Goal: Transaction & Acquisition: Purchase product/service

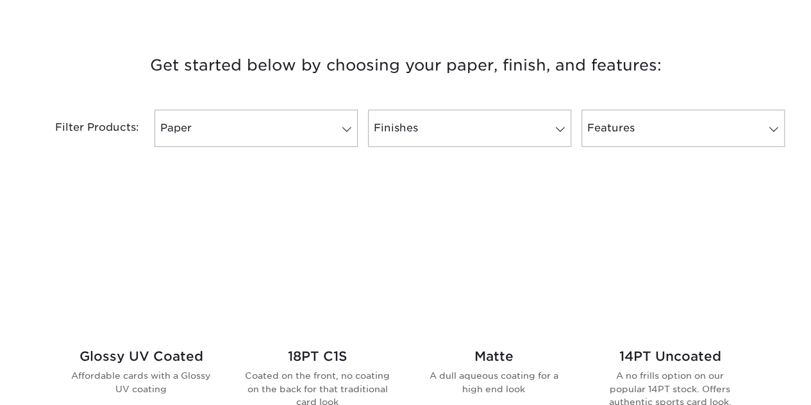
scroll to position [454, 0]
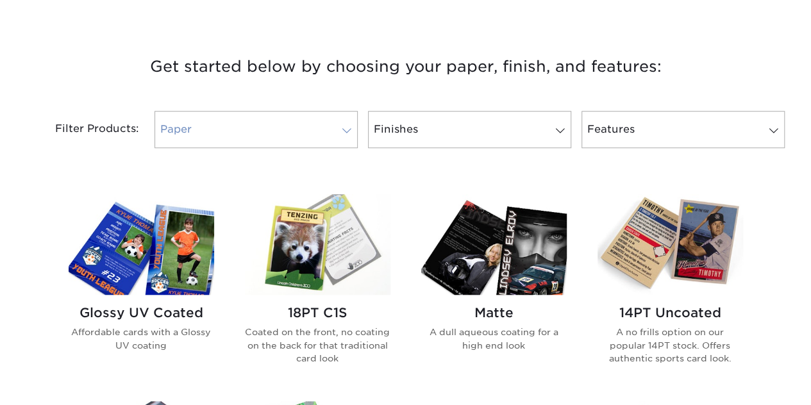
click at [336, 117] on link "Paper" at bounding box center [256, 129] width 203 height 37
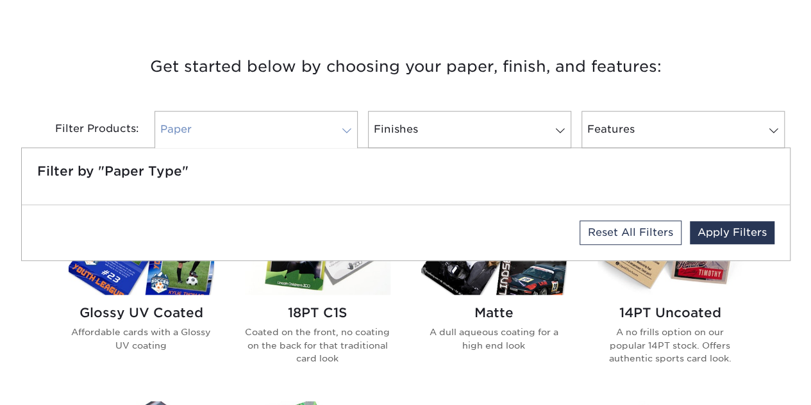
click at [336, 117] on link "Paper" at bounding box center [256, 129] width 203 height 37
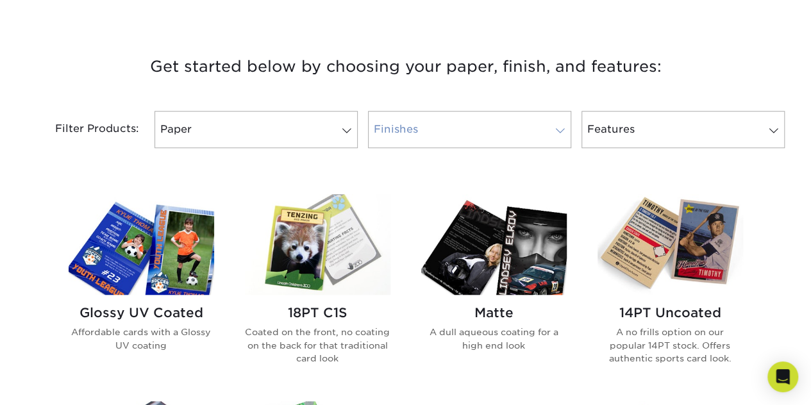
click at [433, 122] on link "Finishes" at bounding box center [469, 129] width 203 height 37
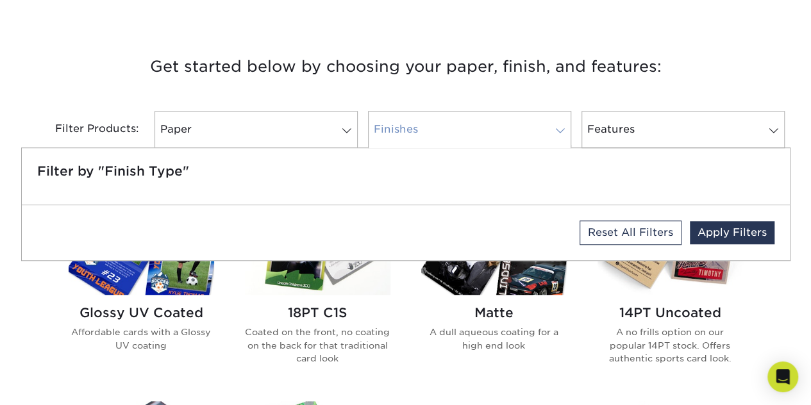
click at [433, 122] on link "Finishes" at bounding box center [469, 129] width 203 height 37
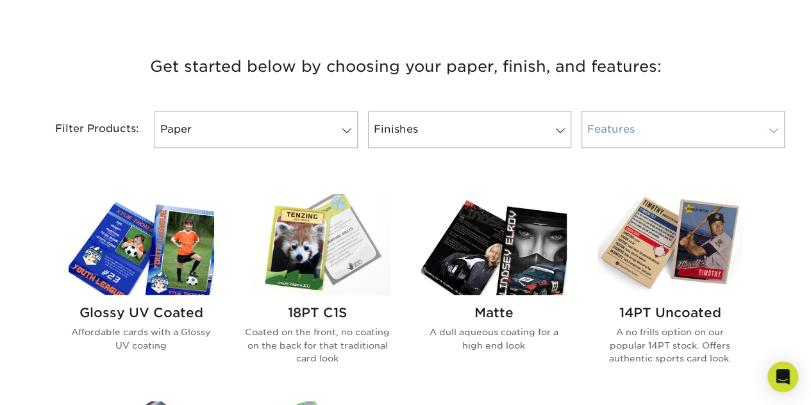
click at [596, 123] on link "Features" at bounding box center [683, 129] width 203 height 37
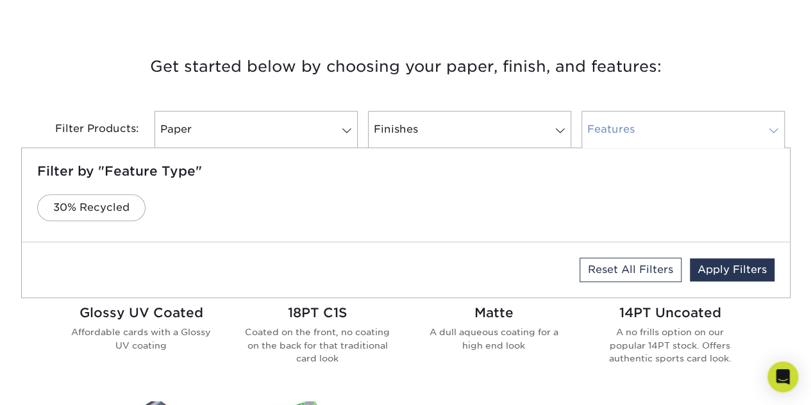
click at [596, 123] on link "Features" at bounding box center [683, 129] width 203 height 37
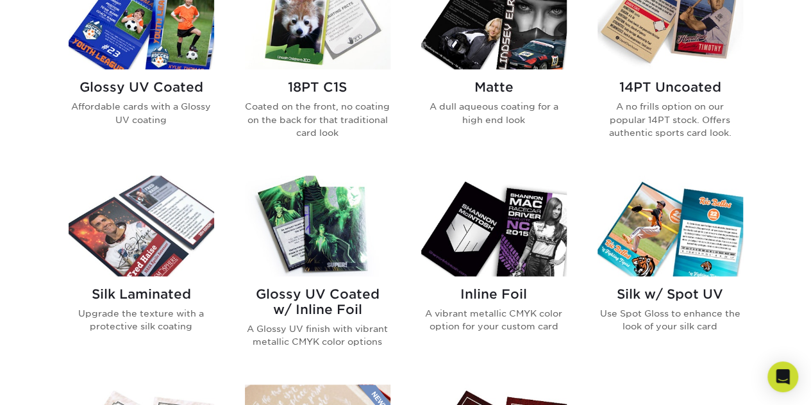
scroll to position [680, 0]
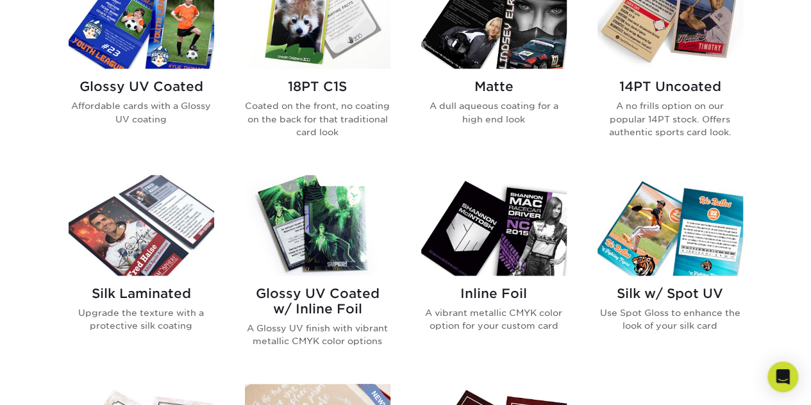
click at [156, 295] on h2 "Silk Laminated" at bounding box center [142, 293] width 146 height 15
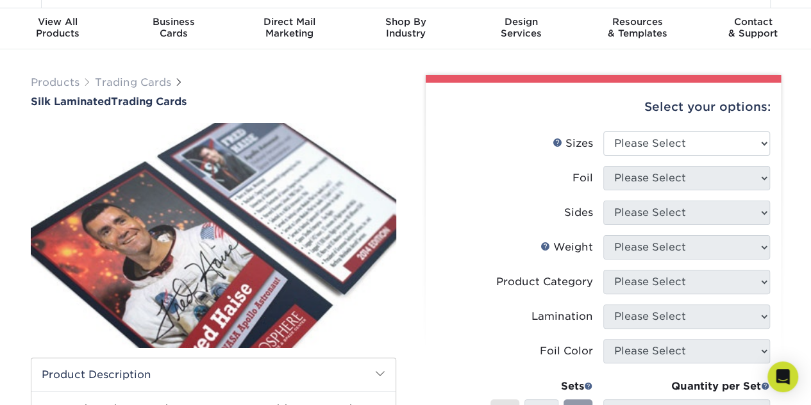
scroll to position [33, 0]
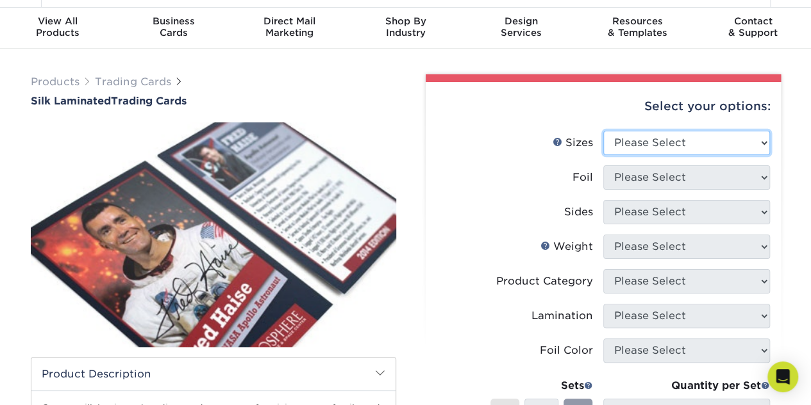
click at [651, 138] on select "Please Select 2.5" x 3.5"" at bounding box center [686, 143] width 167 height 24
select select "2.50x3.50"
click at [603, 131] on select "Please Select 2.5" x 3.5"" at bounding box center [686, 143] width 167 height 24
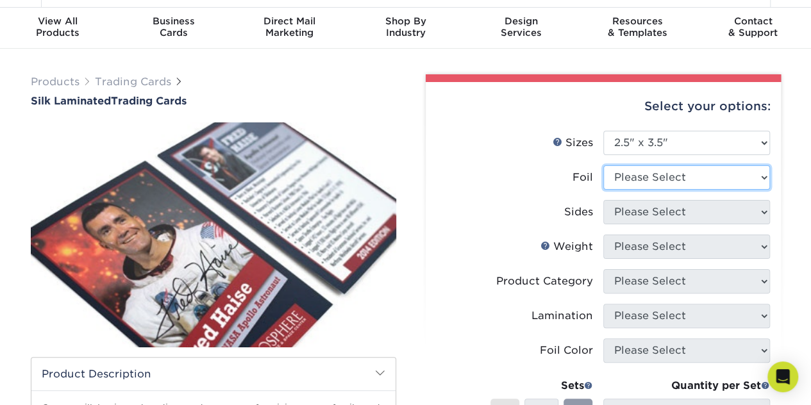
click at [655, 174] on select "Please Select No Yes" at bounding box center [686, 177] width 167 height 24
select select "1"
click at [603, 165] on select "Please Select No Yes" at bounding box center [686, 177] width 167 height 24
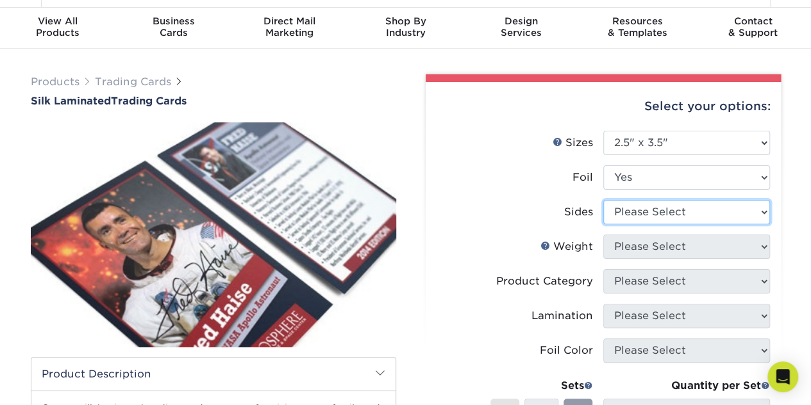
click at [648, 216] on select "Please Select Print Both Sides - Foil Both Sides Print Both Sides - Foil Front …" at bounding box center [686, 212] width 167 height 24
select select "e9e9dfb3-fba1-4d60-972c-fd9ca5904d33"
click at [603, 200] on select "Please Select Print Both Sides - Foil Both Sides Print Both Sides - Foil Front …" at bounding box center [686, 212] width 167 height 24
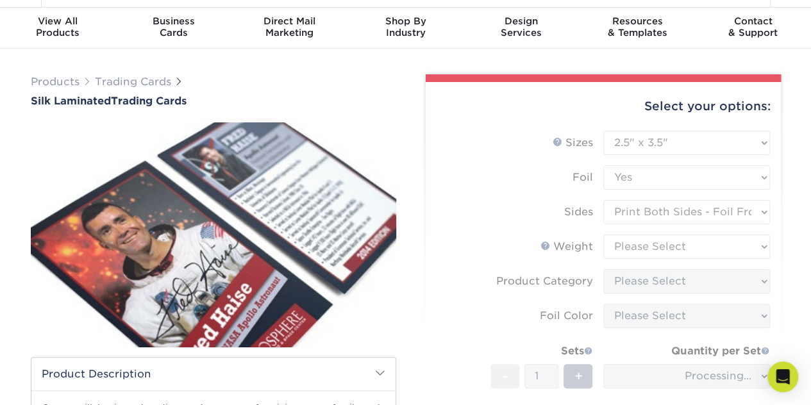
click at [700, 210] on form "Sizes Help Sizes Please Select 2.5" x 3.5" Foil Please Select No Yes -" at bounding box center [603, 309] width 335 height 357
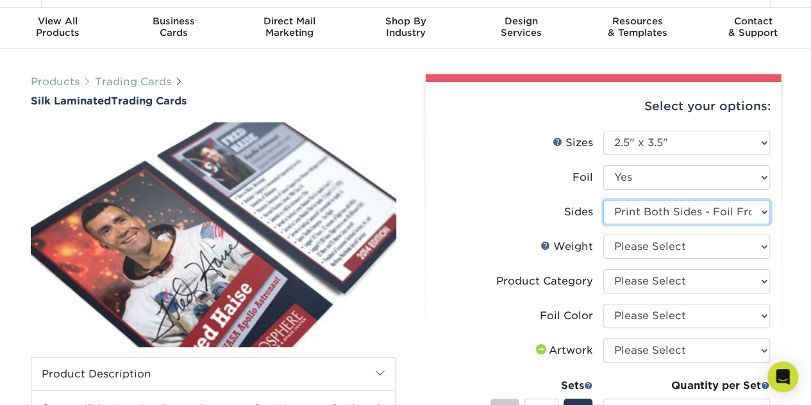
click at [639, 216] on select "Please Select Print Both Sides - Foil Both Sides Print Both Sides - Foil Front …" at bounding box center [686, 212] width 167 height 24
click at [603, 200] on select "Please Select Print Both Sides - Foil Both Sides Print Both Sides - Foil Front …" at bounding box center [686, 212] width 167 height 24
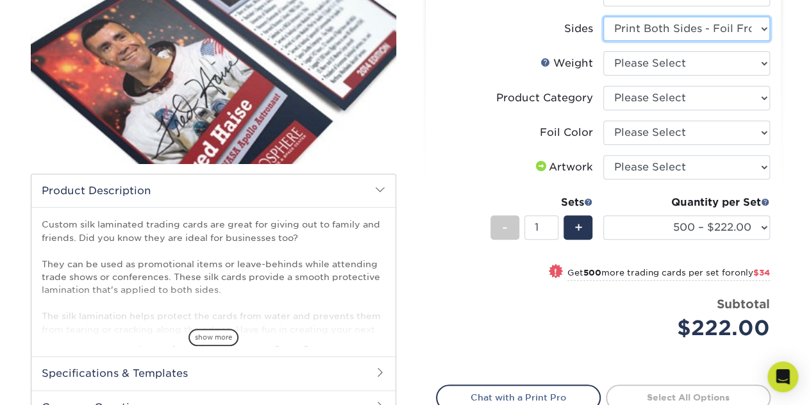
scroll to position [218, 0]
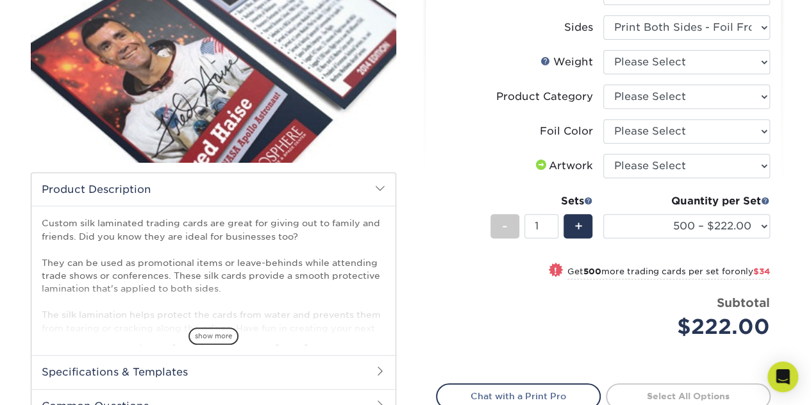
click at [433, 270] on div "Select your options: Sizes Help Sizes Please Select 2.5" x 3.5" Foil Please Sel…" at bounding box center [603, 197] width 355 height 600
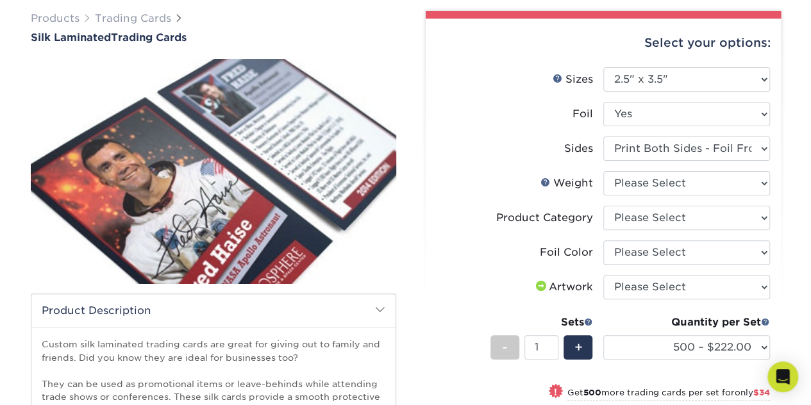
scroll to position [95, 0]
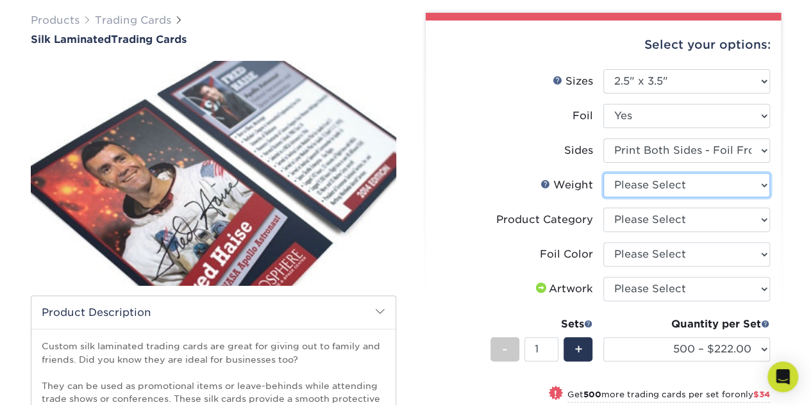
click at [661, 192] on select "Please Select 16PT" at bounding box center [686, 185] width 167 height 24
select select "16PT"
click at [603, 173] on select "Please Select 16PT" at bounding box center [686, 185] width 167 height 24
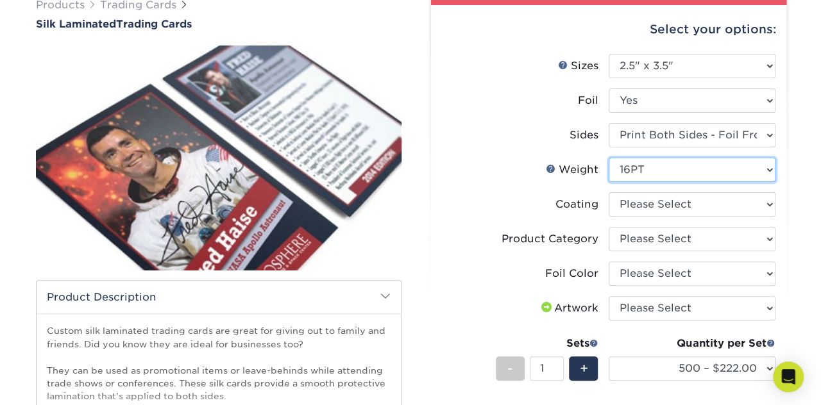
scroll to position [111, 0]
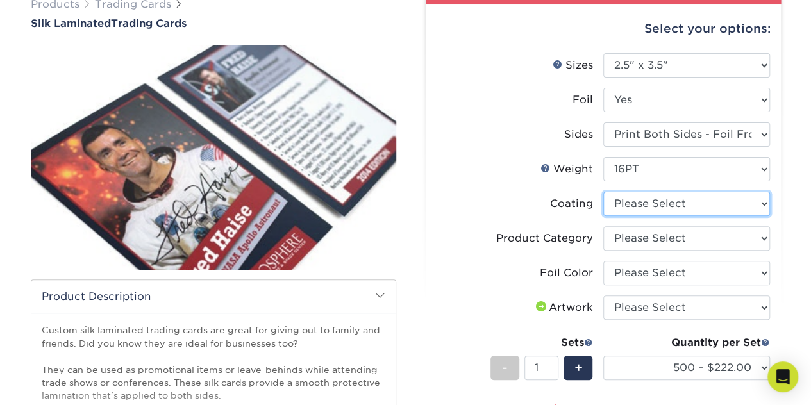
click at [653, 200] on select at bounding box center [686, 204] width 167 height 24
click at [603, 192] on select at bounding box center [686, 204] width 167 height 24
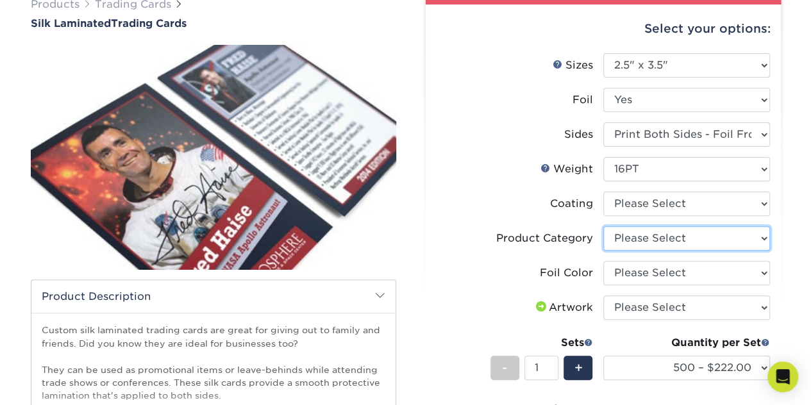
click at [657, 233] on select "Please Select Trading Cards" at bounding box center [686, 238] width 167 height 24
select select "c2f9bce9-36c2-409d-b101-c29d9d031e18"
click at [603, 226] on select "Please Select Trading Cards" at bounding box center [686, 238] width 167 height 24
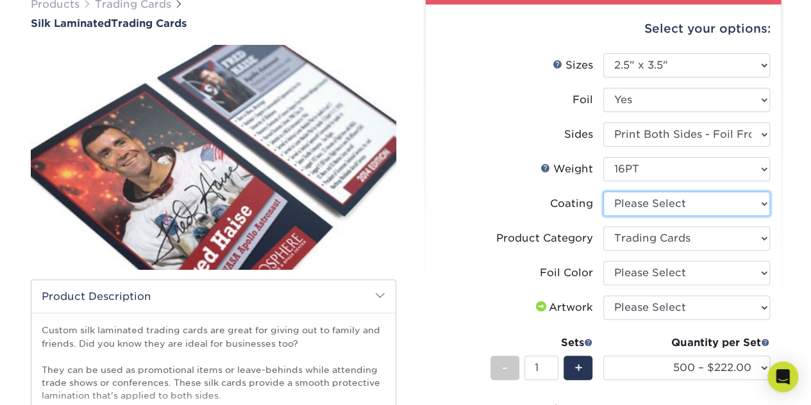
click at [661, 209] on select at bounding box center [686, 204] width 167 height 24
select select "3e7618de-abca-4bda-9f97-8b9129e913d8"
click at [603, 192] on select at bounding box center [686, 204] width 167 height 24
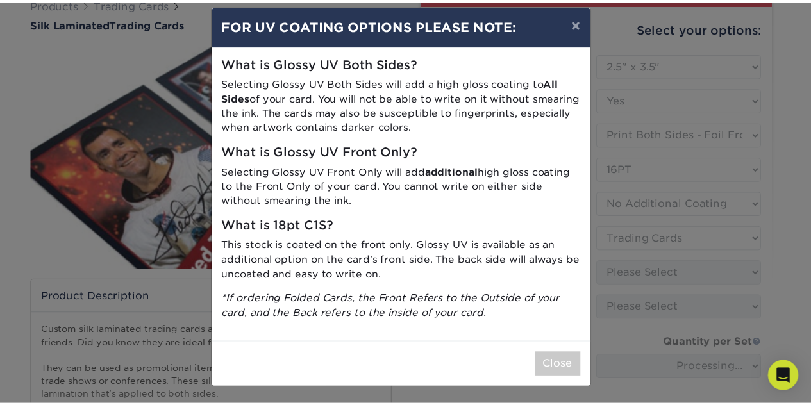
scroll to position [0, 0]
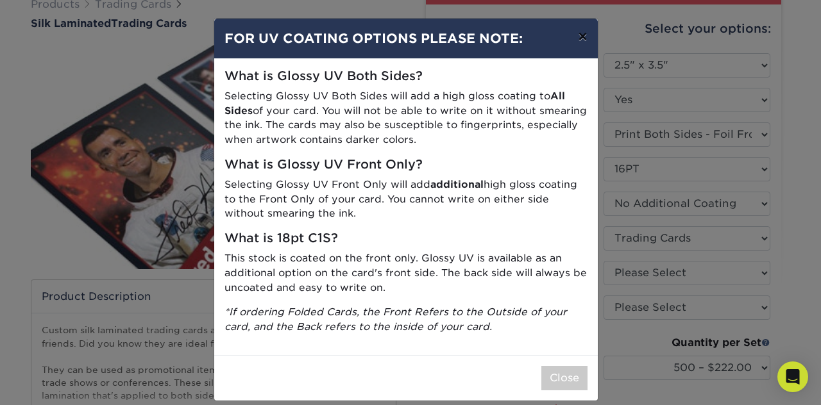
click at [576, 35] on button "×" at bounding box center [581, 37] width 29 height 36
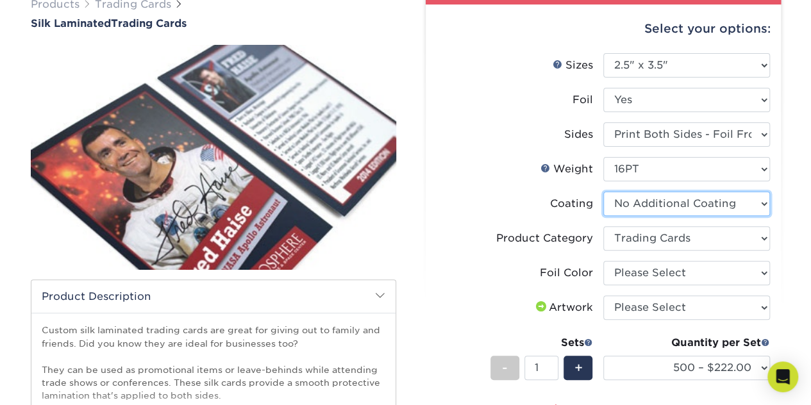
click at [649, 202] on select at bounding box center [686, 204] width 167 height 24
click at [603, 192] on select at bounding box center [686, 204] width 167 height 24
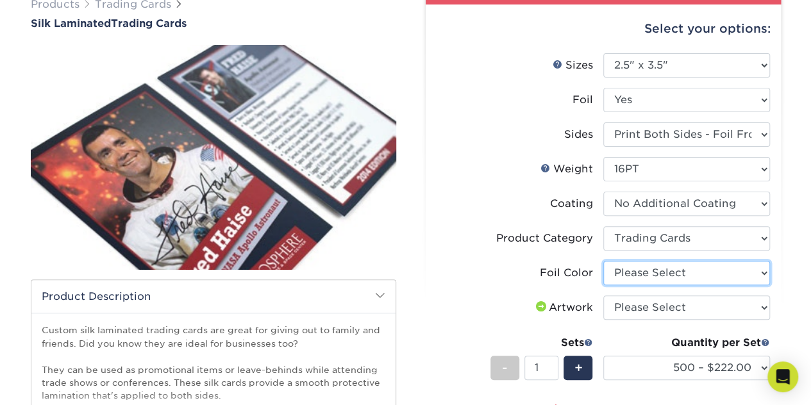
click at [634, 268] on select "Please Select Silver Foil Rose Gold Foil Red Foil Gold Foil Copper Foil Blue Fo…" at bounding box center [686, 273] width 167 height 24
select select "e482a702-b595-48f4-8488-80b31f3aa6bc"
click at [603, 261] on select "Please Select Silver Foil Rose Gold Foil Red Foil Gold Foil Copper Foil Blue Fo…" at bounding box center [686, 273] width 167 height 24
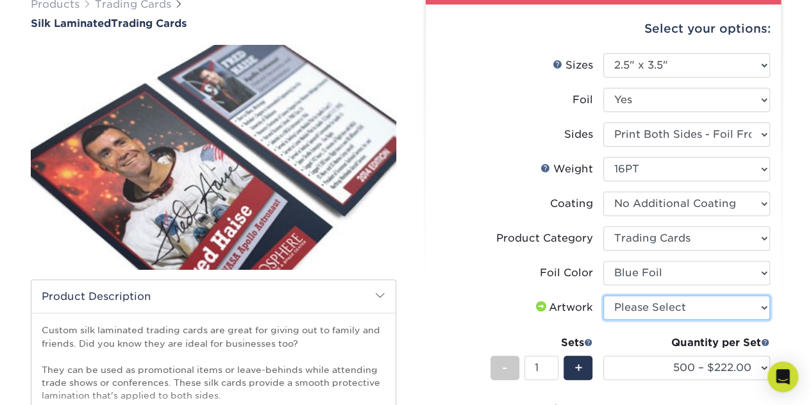
click at [653, 304] on select "Please Select I will upload files I need a design - $100" at bounding box center [686, 308] width 167 height 24
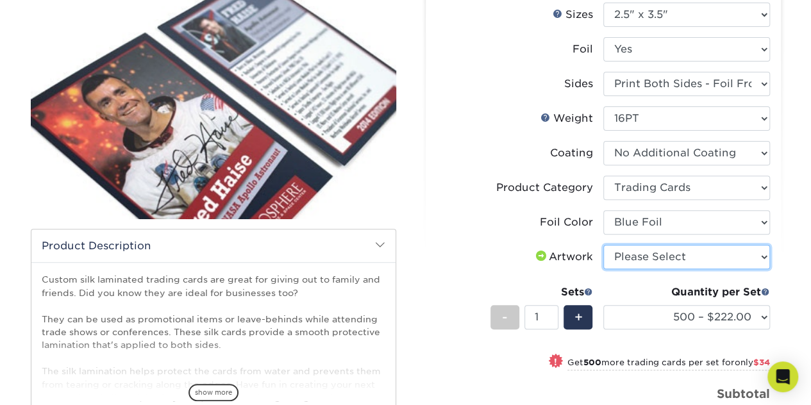
scroll to position [162, 0]
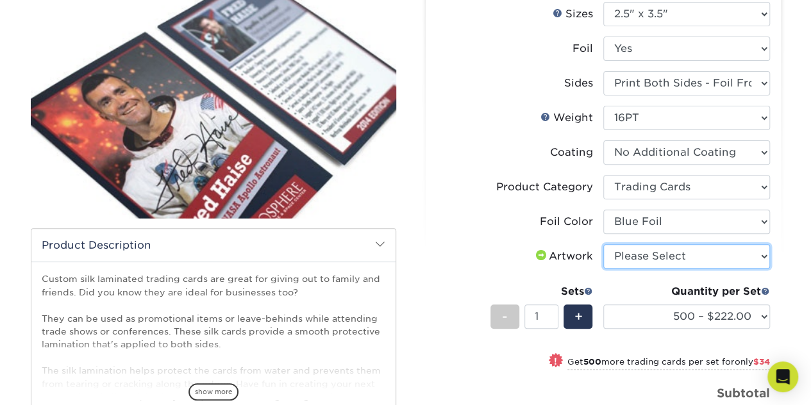
click at [673, 244] on select "Please Select I will upload files I need a design - $100" at bounding box center [686, 256] width 167 height 24
select select "upload"
click at [603, 244] on select "Please Select I will upload files I need a design - $100" at bounding box center [686, 256] width 167 height 24
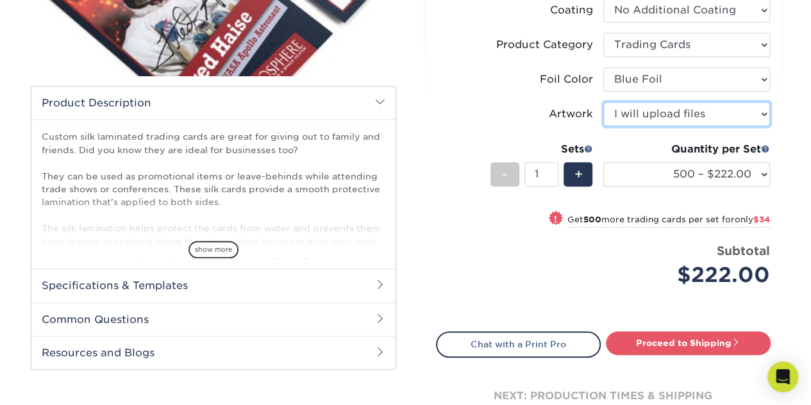
scroll to position [304, 0]
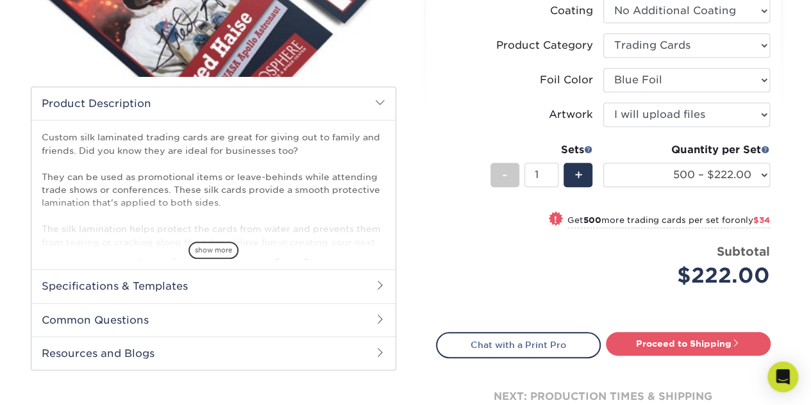
click at [384, 106] on span at bounding box center [380, 102] width 10 height 10
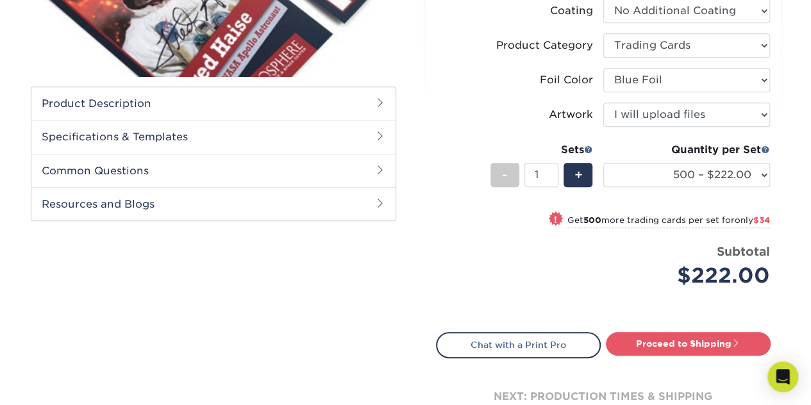
click at [384, 106] on span at bounding box center [380, 102] width 10 height 10
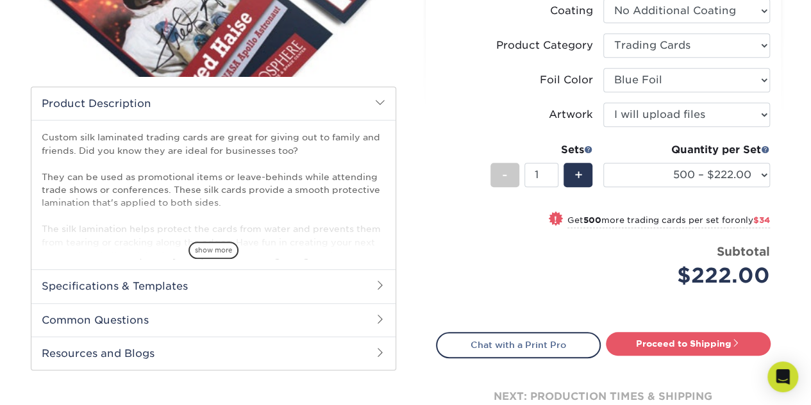
click at [369, 281] on h2 "Specifications & Templates" at bounding box center [213, 285] width 364 height 33
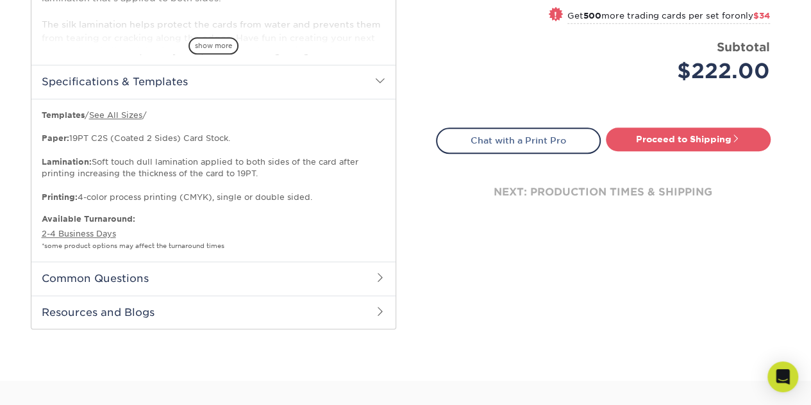
scroll to position [509, 0]
click at [382, 274] on span at bounding box center [380, 277] width 10 height 10
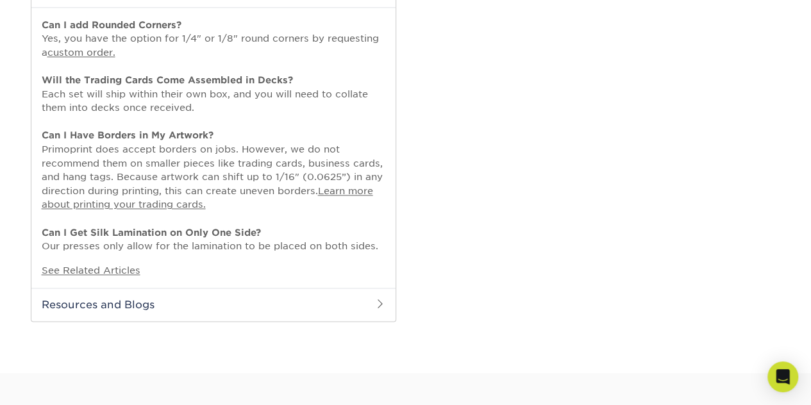
scroll to position [798, 0]
click at [378, 292] on h2 "Resources and Blogs" at bounding box center [213, 303] width 364 height 33
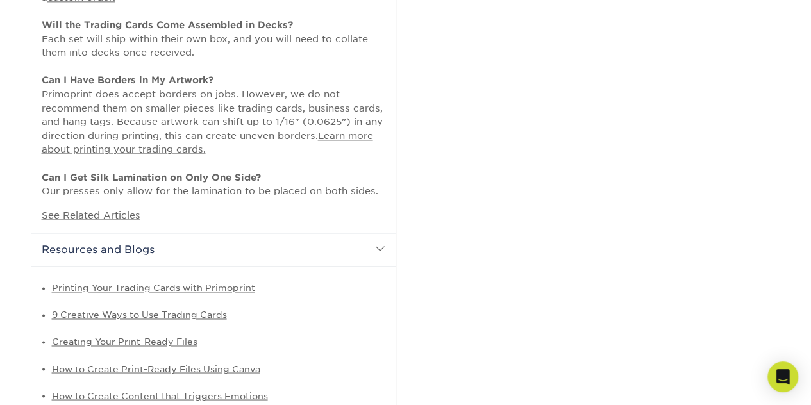
scroll to position [852, 0]
click at [383, 245] on span at bounding box center [380, 249] width 10 height 10
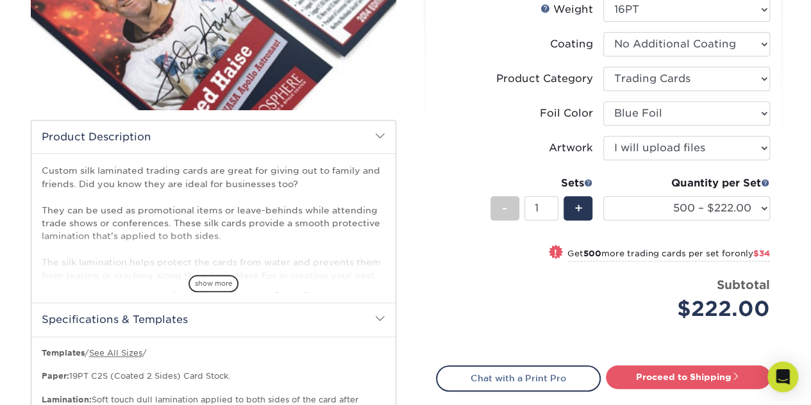
scroll to position [276, 0]
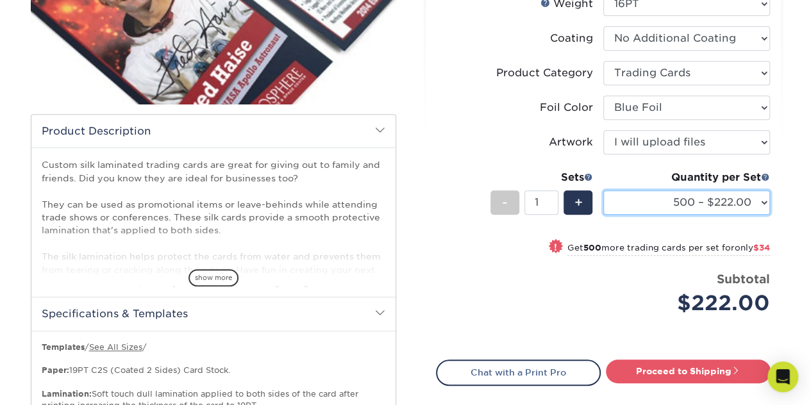
click at [663, 203] on select "500 – $222.00 1000 – $256.00 2500 – $598.00 5000 – $1135.00" at bounding box center [686, 202] width 167 height 24
select select "1000 – $256.00"
click at [603, 190] on select "500 – $222.00 1000 – $256.00 2500 – $598.00 5000 – $1135.00" at bounding box center [686, 202] width 167 height 24
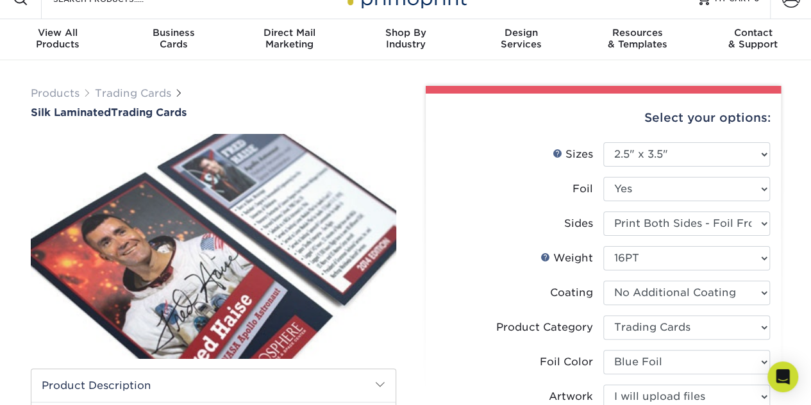
scroll to position [0, 0]
